Goal: Obtain resource: Obtain resource

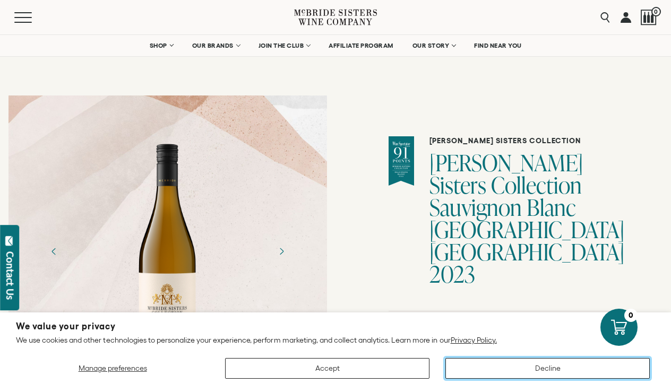
click at [488, 371] on button "Decline" at bounding box center [547, 368] width 204 height 21
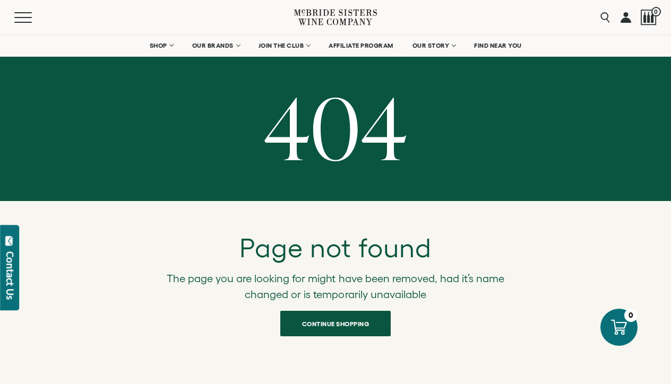
scroll to position [451, 0]
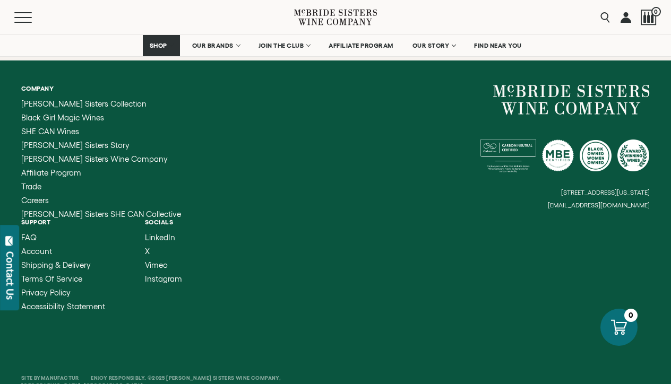
click at [28, 25] on div "Menu" at bounding box center [154, 17] width 280 height 35
click at [25, 21] on button "Menu" at bounding box center [33, 17] width 38 height 11
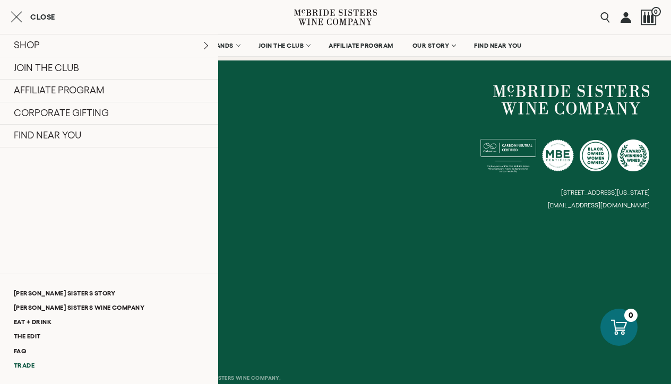
click at [19, 366] on link "Trade" at bounding box center [109, 365] width 218 height 14
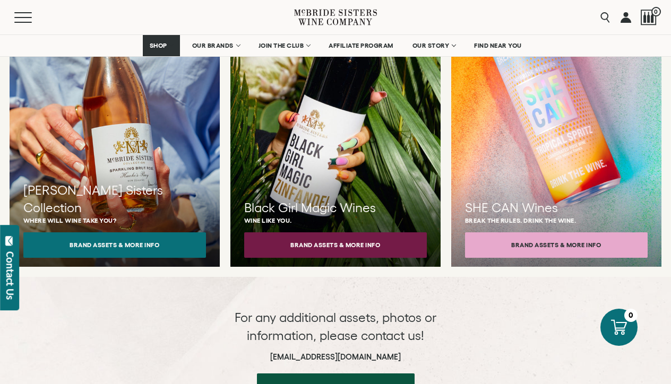
scroll to position [997, 0]
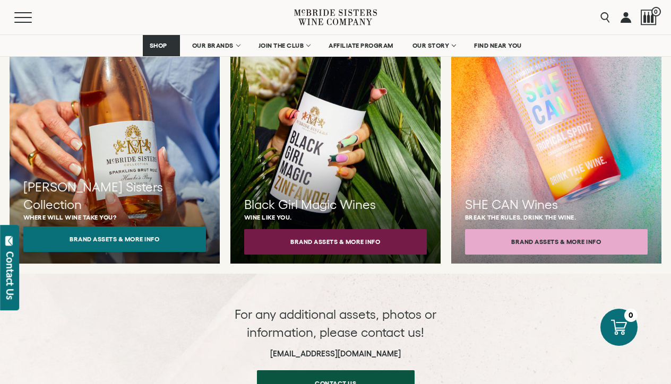
click at [94, 230] on button "Brand Assets & More Info" at bounding box center [114, 239] width 183 height 25
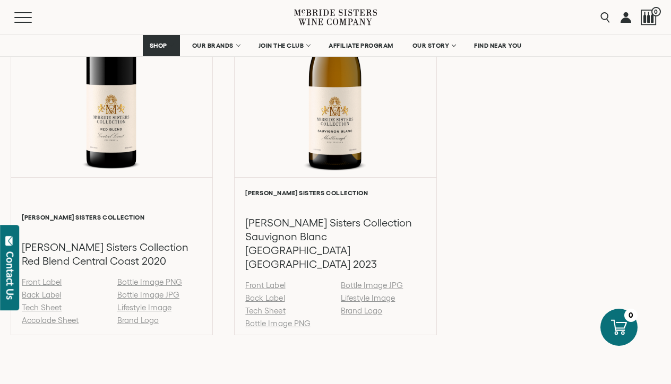
scroll to position [1593, 0]
